Goal: Task Accomplishment & Management: Use online tool/utility

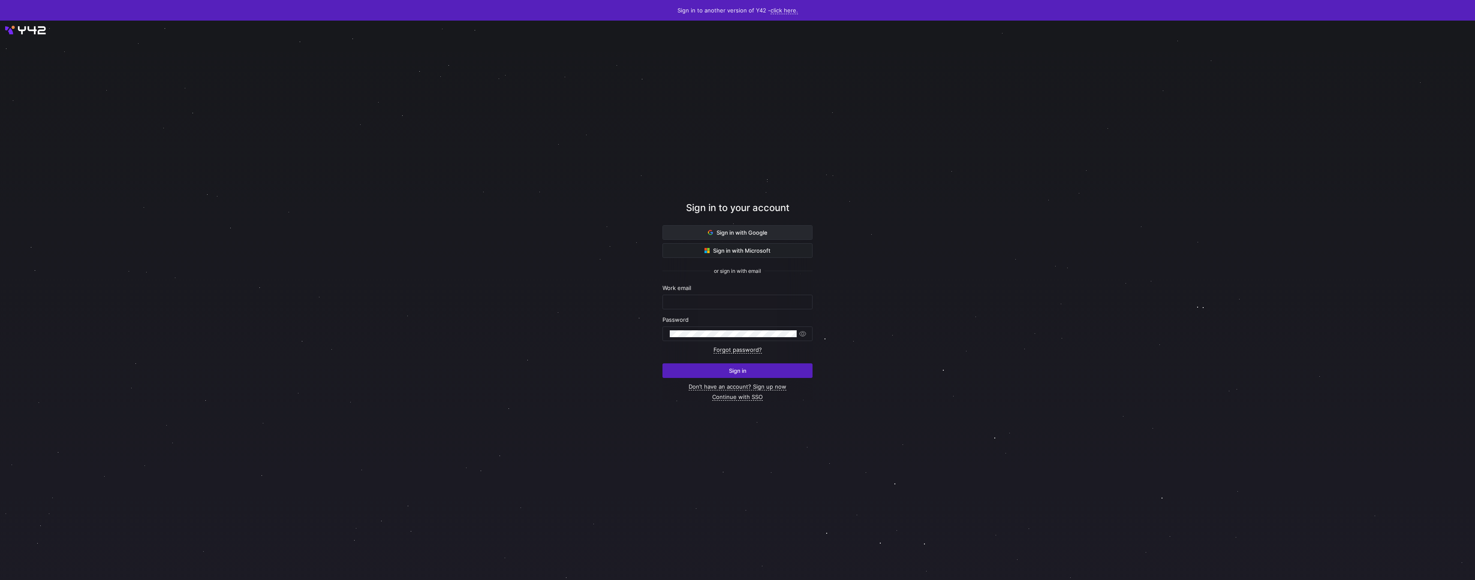
click at [738, 228] on span at bounding box center [737, 232] width 149 height 14
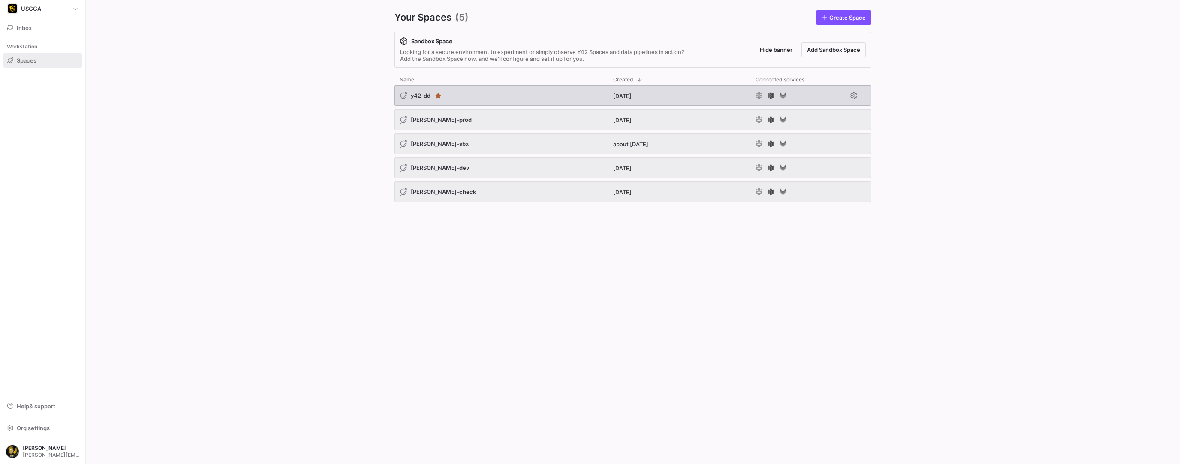
click at [419, 94] on span "y42-dd" at bounding box center [421, 95] width 20 height 7
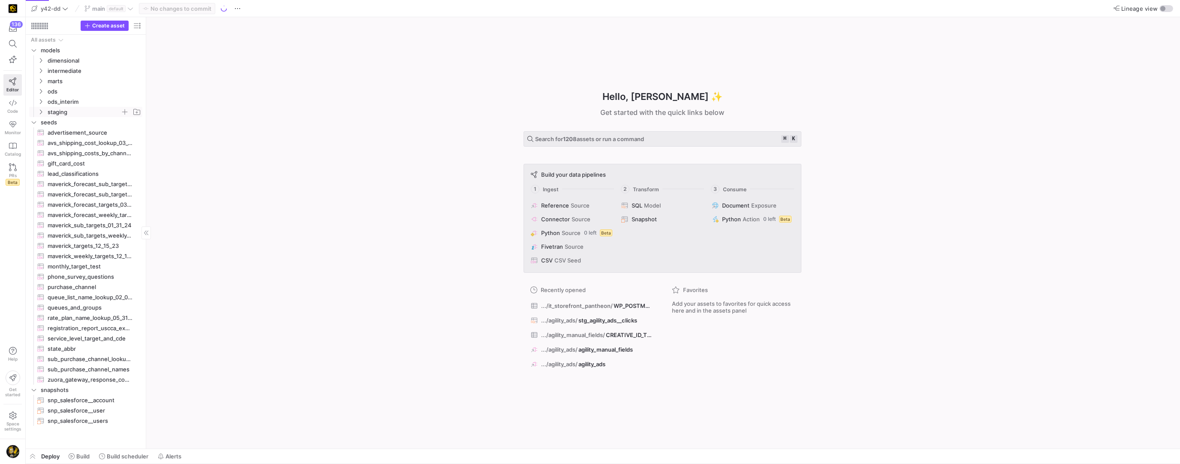
click at [44, 111] on y42-icon "Press SPACE to select this row." at bounding box center [40, 111] width 7 height 7
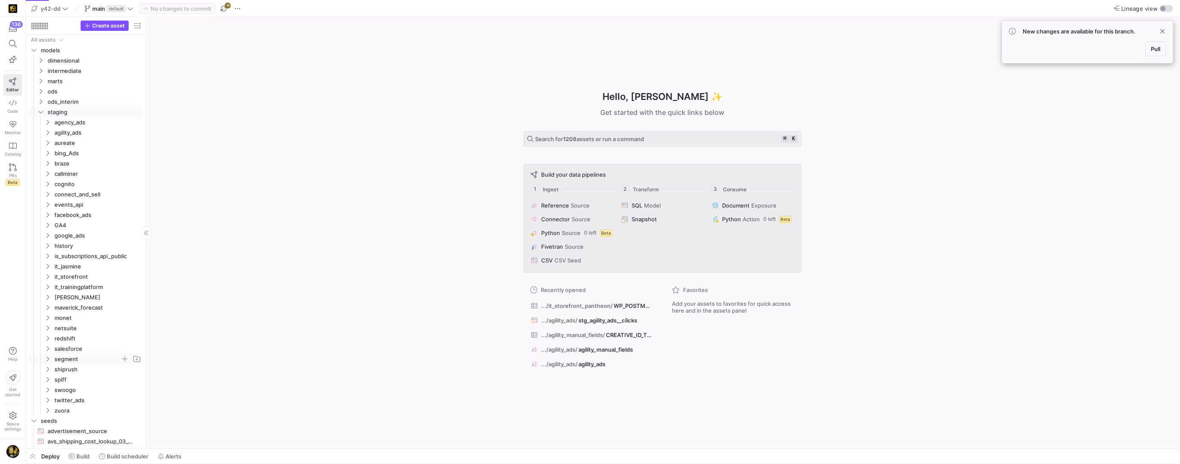
click at [48, 361] on icon "Press SPACE to select this row." at bounding box center [48, 358] width 6 height 5
click at [54, 371] on icon "Press SPACE to select this row." at bounding box center [55, 369] width 2 height 5
click at [89, 378] on span "segment_braze_currents​​​​​​​​" at bounding box center [104, 380] width 73 height 10
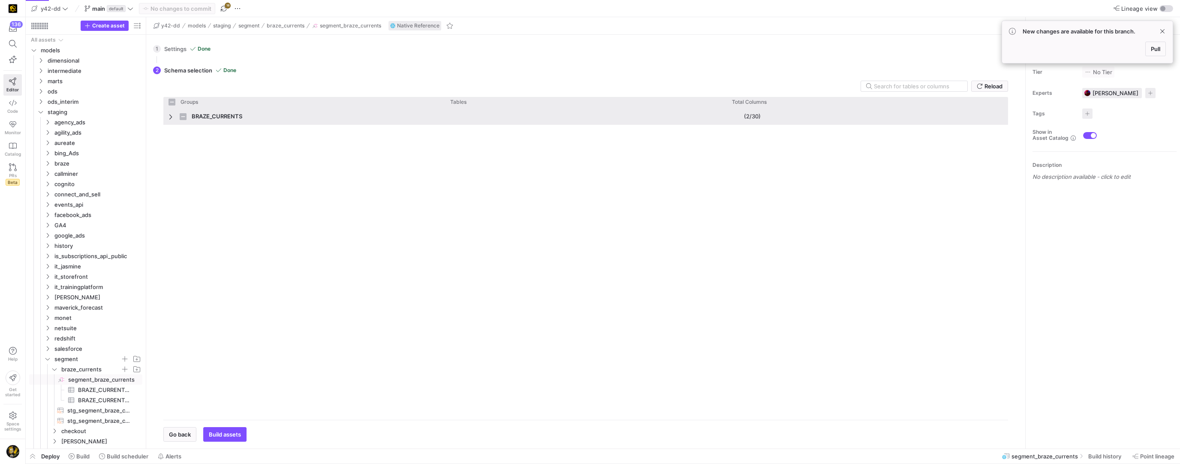
click at [170, 119] on span "Press SPACE to select this row." at bounding box center [171, 116] width 6 height 7
checkbox input "false"
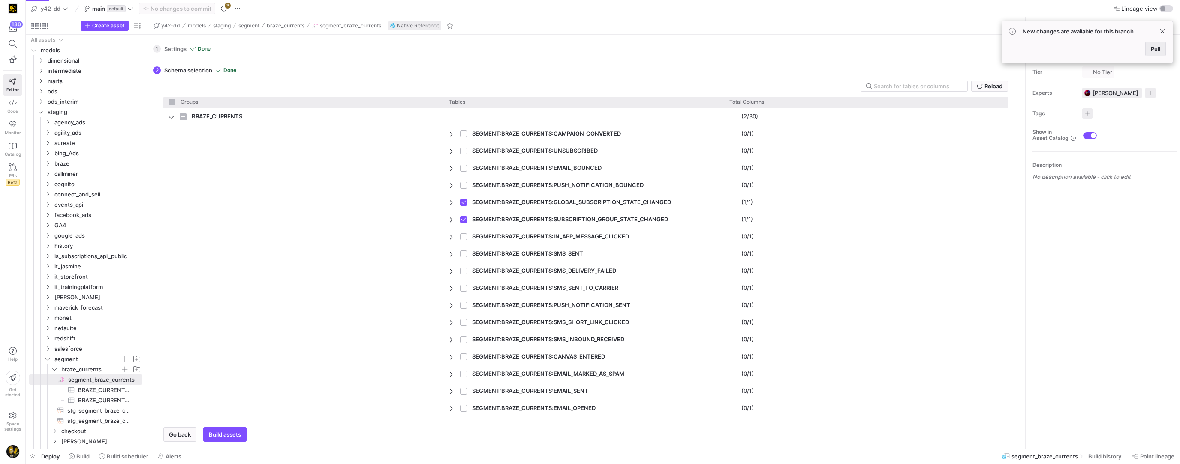
click at [1157, 51] on span "Pull" at bounding box center [1155, 48] width 9 height 7
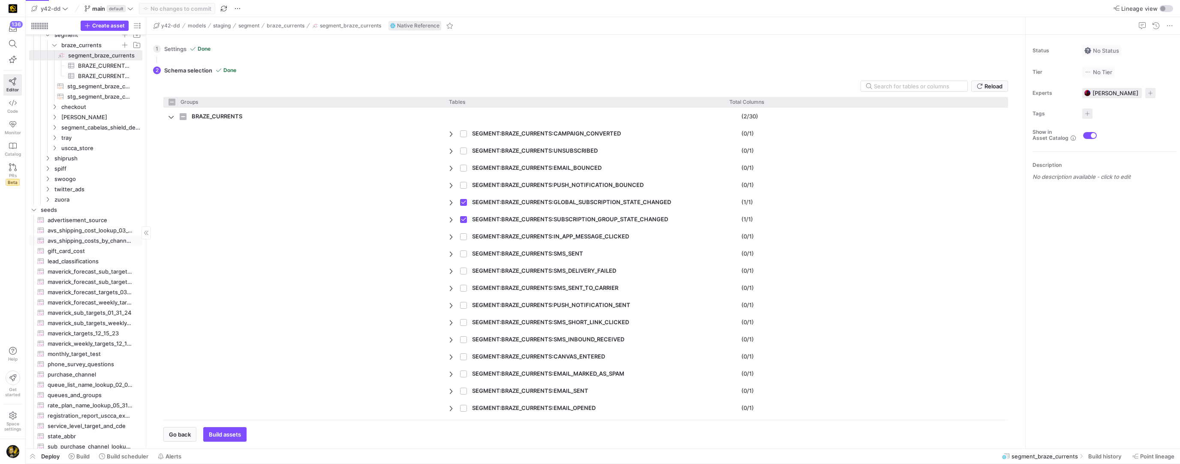
scroll to position [326, 0]
